Goal: Check status: Check status

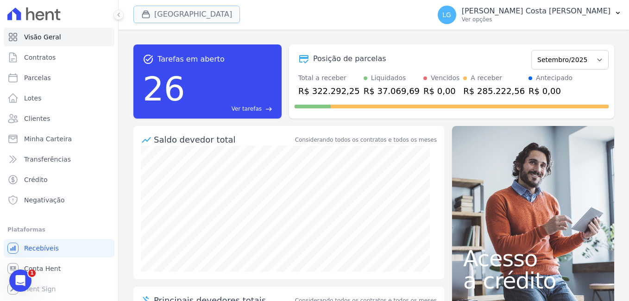
click at [153, 18] on div "button" at bounding box center [147, 14] width 13 height 9
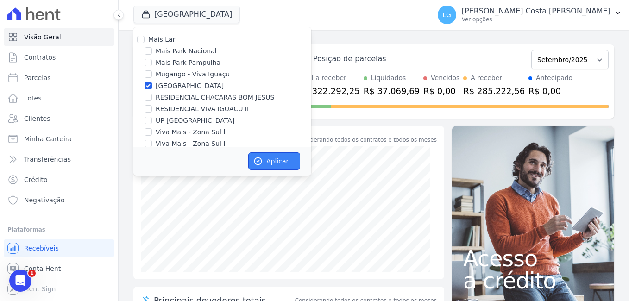
click at [269, 159] on button "Aplicar" at bounding box center [274, 161] width 52 height 18
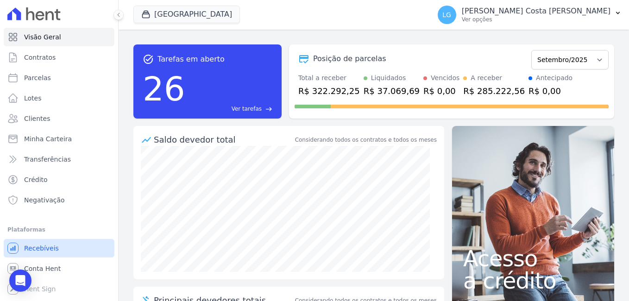
click at [47, 247] on span "Recebíveis" at bounding box center [41, 247] width 35 height 9
click at [613, 9] on button "LG Luiz Guilherme Costa Nascimento Ver opções" at bounding box center [529, 15] width 199 height 26
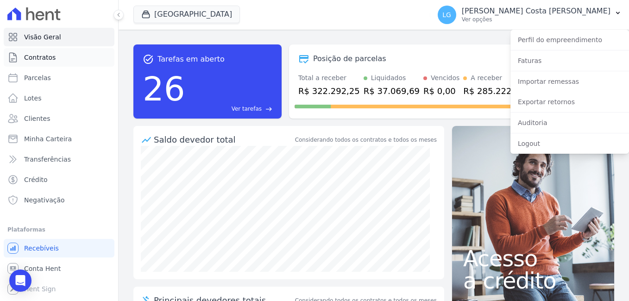
click at [43, 61] on span "Contratos" at bounding box center [39, 57] width 31 height 9
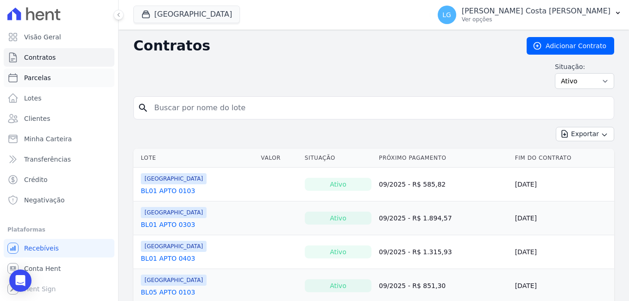
click at [42, 79] on span "Parcelas" at bounding box center [37, 77] width 27 height 9
select select
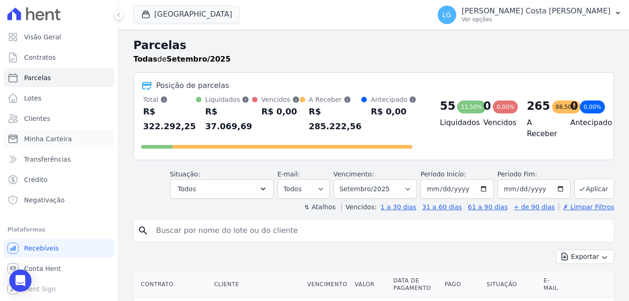
click at [40, 140] on span "Minha Carteira" at bounding box center [48, 138] width 48 height 9
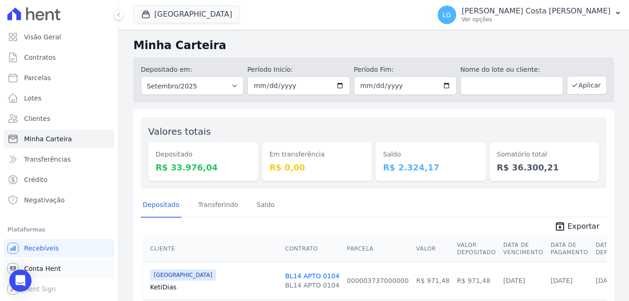
click at [52, 272] on span "Conta Hent" at bounding box center [42, 268] width 37 height 9
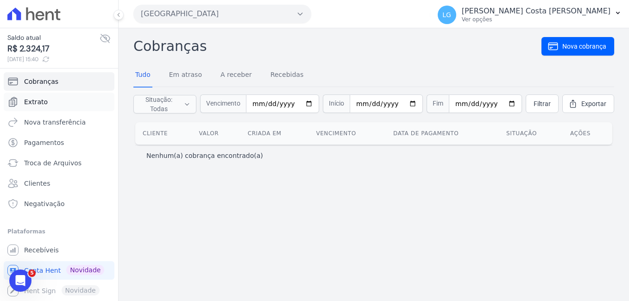
click at [38, 104] on span "Extrato" at bounding box center [36, 101] width 24 height 9
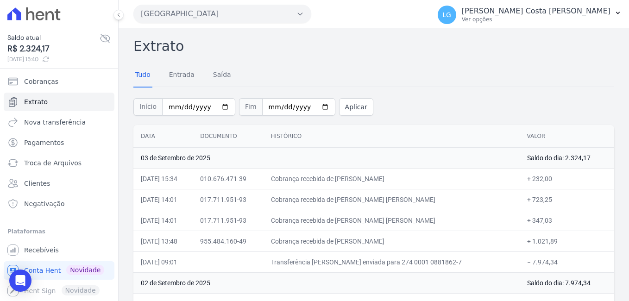
scroll to position [46, 0]
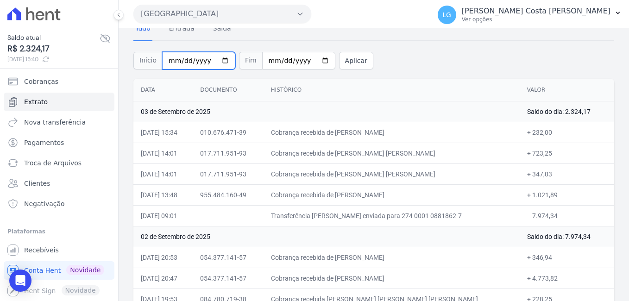
click at [220, 60] on input "2025-09-01" at bounding box center [198, 61] width 73 height 18
type input "[DATE]"
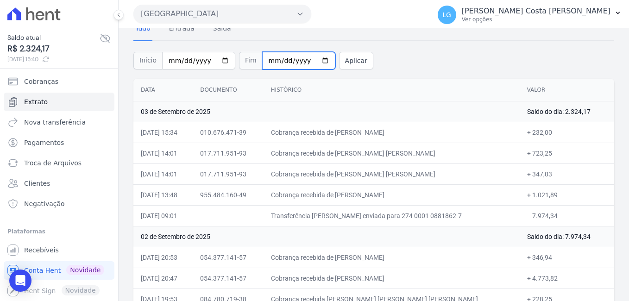
click at [313, 61] on input "2025-09-03" at bounding box center [298, 61] width 73 height 18
type input "[DATE]"
click at [342, 64] on button "Aplicar" at bounding box center [356, 61] width 34 height 18
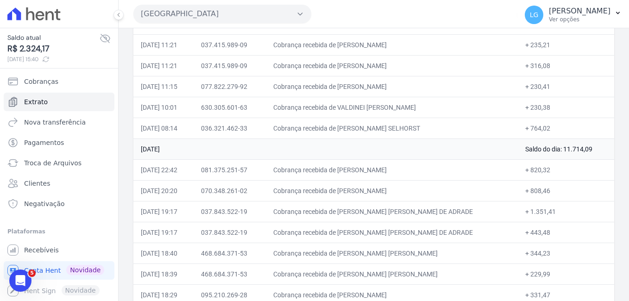
scroll to position [3981, 0]
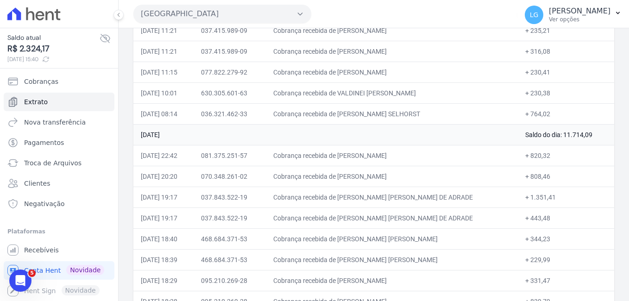
click at [36, 14] on icon at bounding box center [33, 13] width 53 height 13
click at [122, 15] on button at bounding box center [118, 15] width 10 height 10
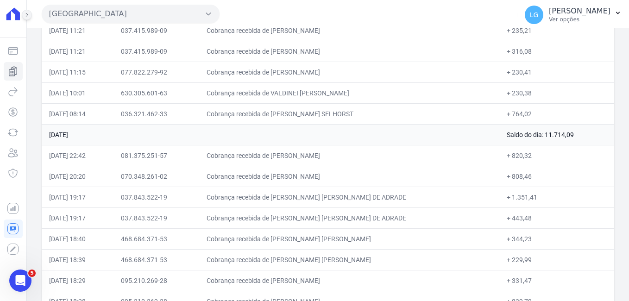
click at [26, 12] on icon at bounding box center [27, 15] width 6 height 6
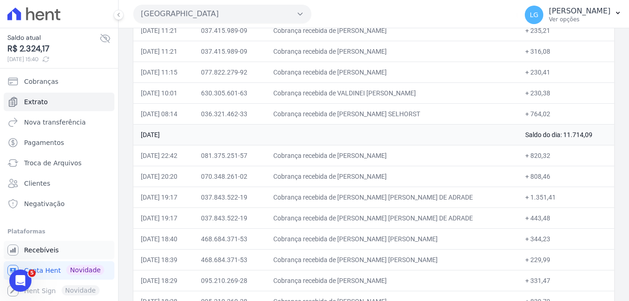
click at [40, 250] on span "Recebíveis" at bounding box center [41, 249] width 35 height 9
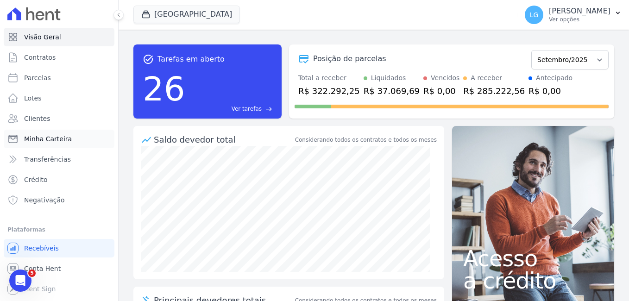
click at [39, 136] on span "Minha Carteira" at bounding box center [48, 138] width 48 height 9
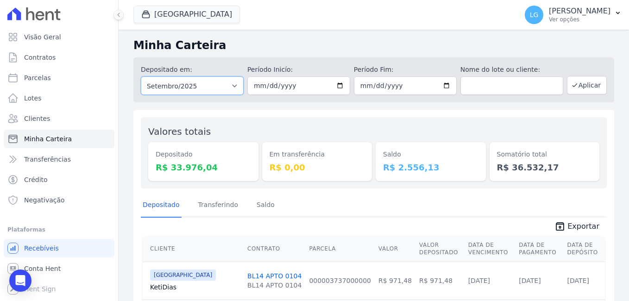
click at [213, 87] on select "Todos os meses Fevereiro/2025 Março/2025 Abril/2025 Maio/2025 Junho/2025 Julho/…" at bounding box center [192, 85] width 103 height 19
select select "07/2025"
click at [141, 76] on select "Todos os meses Fevereiro/2025 Março/2025 Abril/2025 Maio/2025 Junho/2025 Julho/…" at bounding box center [192, 85] width 103 height 19
click at [337, 85] on input "date" at bounding box center [298, 85] width 103 height 19
click at [339, 85] on input "date" at bounding box center [298, 85] width 103 height 19
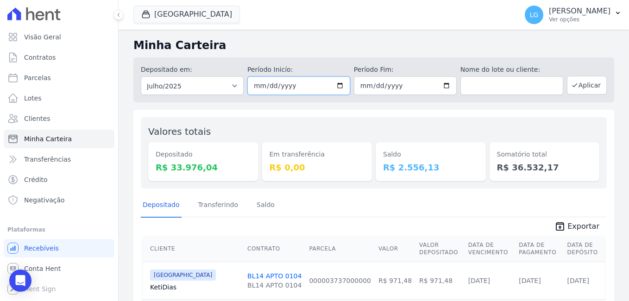
type input "2025-07-01"
click at [446, 86] on input "date" at bounding box center [405, 85] width 103 height 19
type input "2025-07-31"
click at [580, 81] on button "Aplicar" at bounding box center [587, 85] width 40 height 19
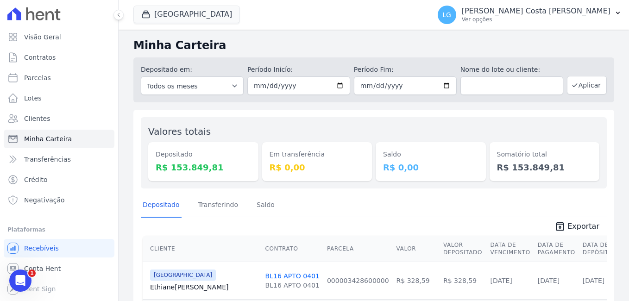
drag, startPoint x: 503, startPoint y: 169, endPoint x: 544, endPoint y: 168, distance: 41.2
click at [544, 168] on dd "R$ 153.849,81" at bounding box center [544, 167] width 95 height 12
click at [229, 88] on select "Todos os meses Fevereiro/2025 Março/2025 Abril/2025 Maio/2025 Junho/2025 Julho/…" at bounding box center [192, 85] width 103 height 19
click at [338, 85] on input "2025-07-01" at bounding box center [298, 85] width 103 height 19
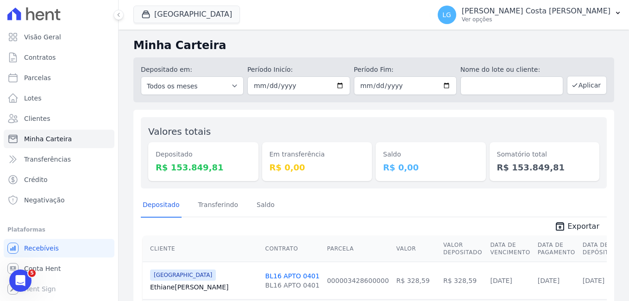
type input "2024-06-01"
click at [48, 249] on span "Recebíveis" at bounding box center [41, 247] width 35 height 9
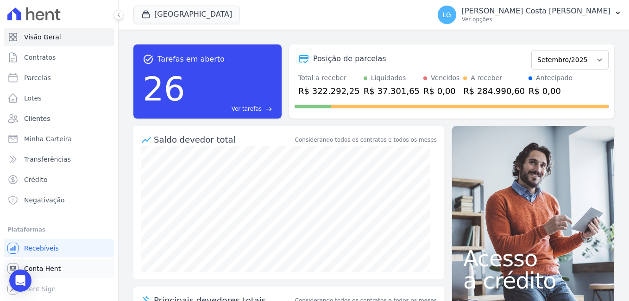
click at [51, 272] on span "Conta Hent" at bounding box center [42, 268] width 37 height 9
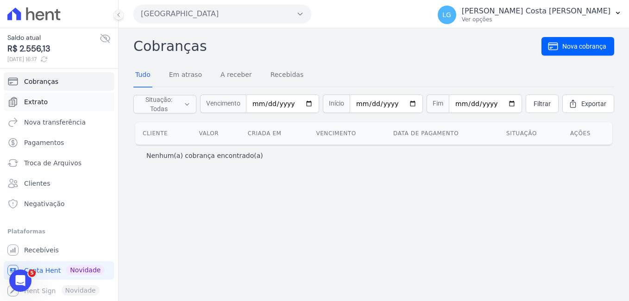
click at [67, 106] on link "Extrato" at bounding box center [59, 102] width 111 height 19
click at [26, 101] on span "Extrato" at bounding box center [36, 101] width 24 height 9
